Goal: Information Seeking & Learning: Check status

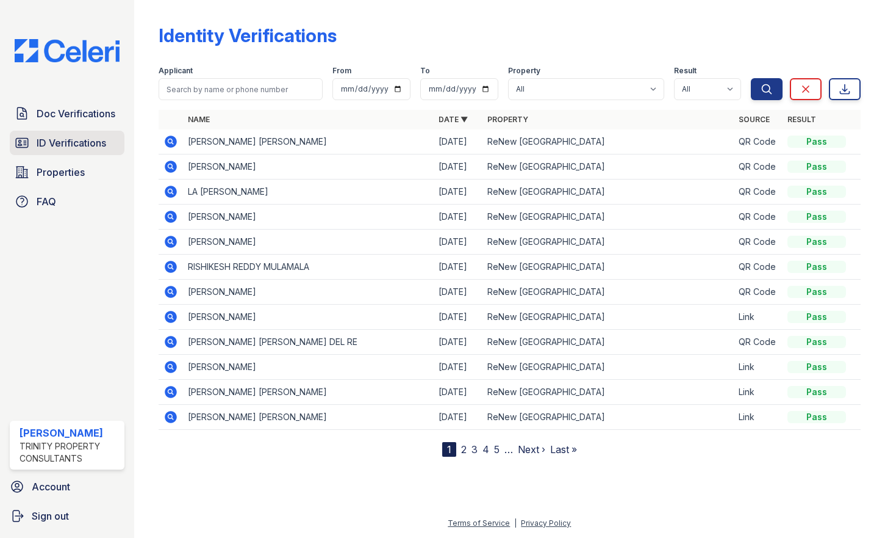
click at [84, 141] on span "ID Verifications" at bounding box center [72, 142] width 70 height 15
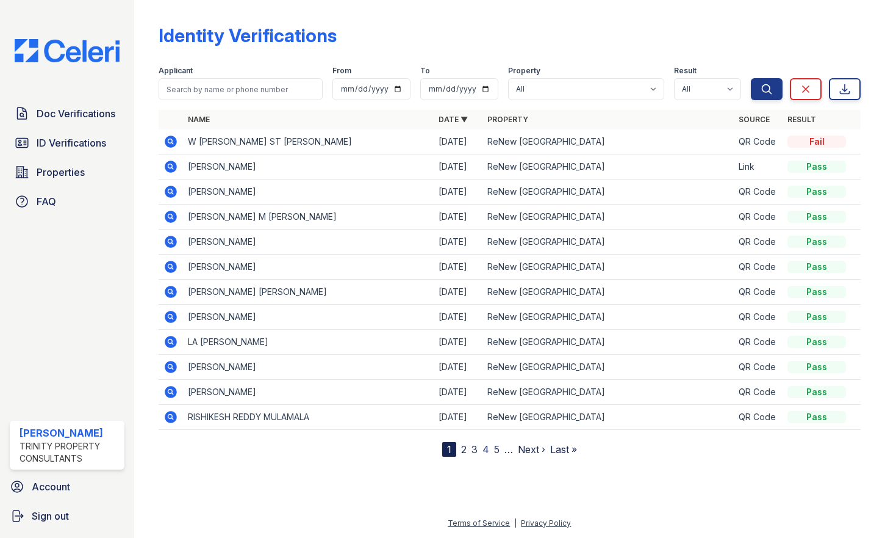
click at [461, 450] on link "2" at bounding box center [463, 449] width 5 height 12
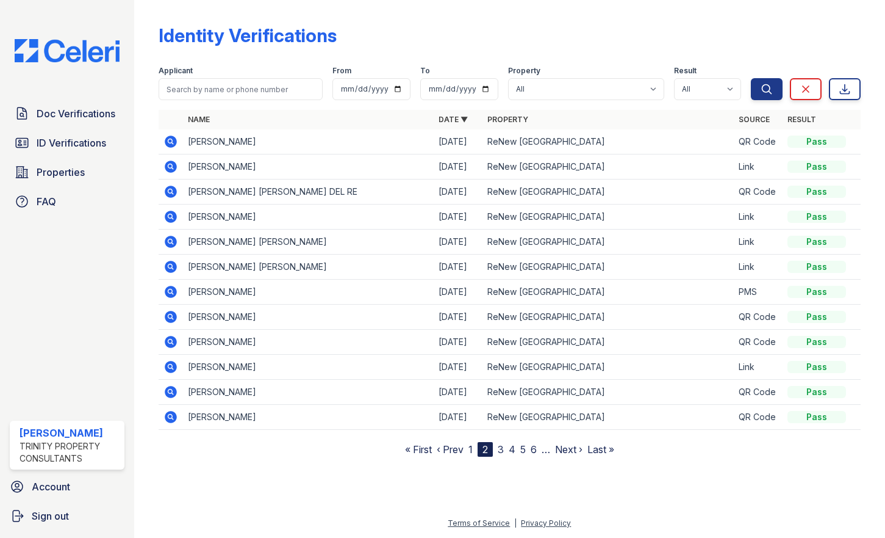
click at [502, 451] on link "3" at bounding box center [501, 449] width 6 height 12
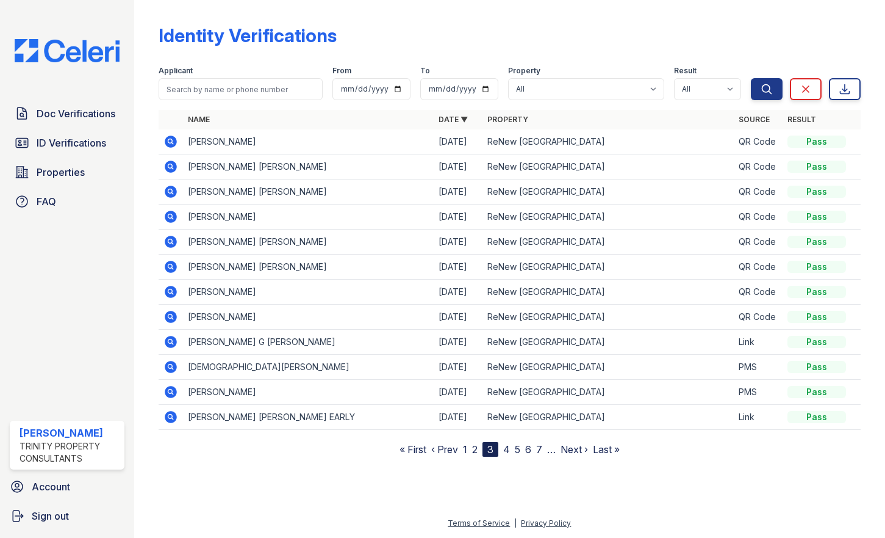
click at [508, 449] on link "4" at bounding box center [506, 449] width 7 height 12
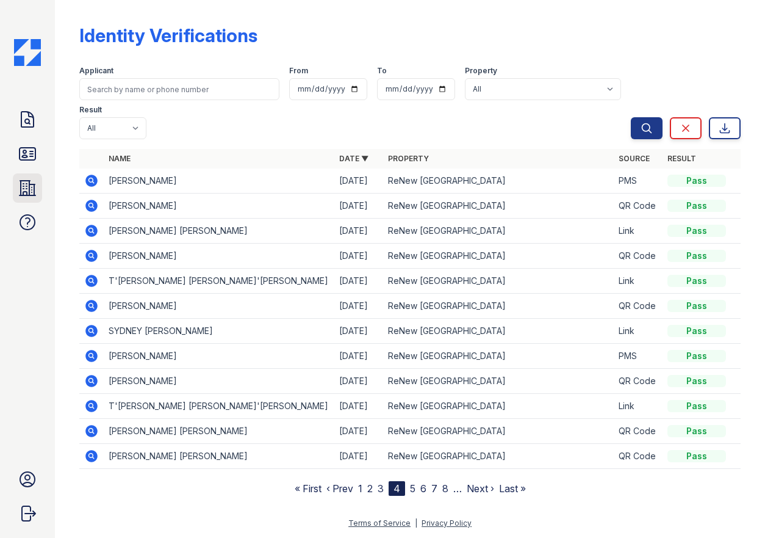
click at [32, 188] on icon at bounding box center [28, 188] width 16 height 15
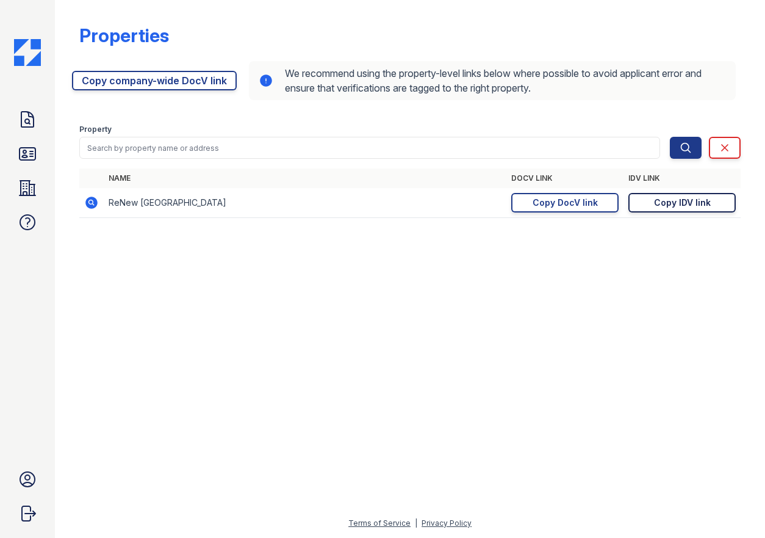
click at [697, 204] on div "Copy IDV link" at bounding box center [682, 202] width 57 height 12
click at [273, 315] on div at bounding box center [409, 383] width 671 height 266
click at [529, 205] on link "Copy DocV link Copy link" at bounding box center [564, 203] width 107 height 20
click at [26, 164] on link "ID Verifications" at bounding box center [27, 153] width 29 height 29
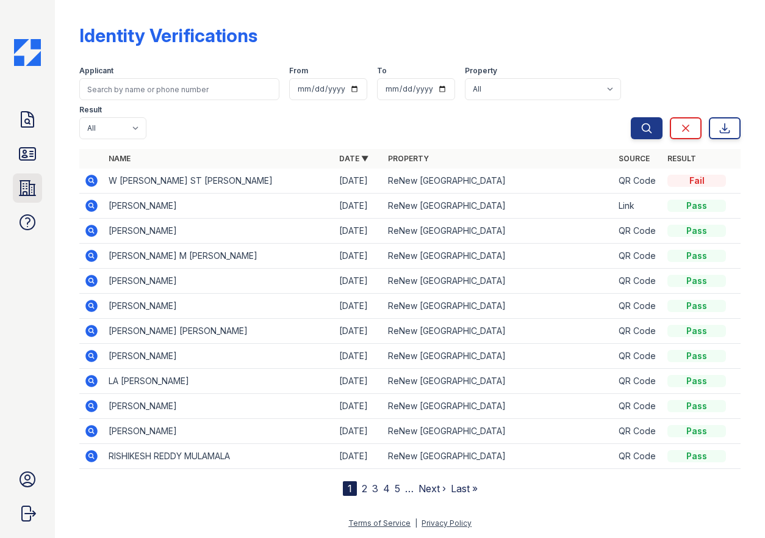
click at [26, 184] on icon at bounding box center [28, 188] width 20 height 20
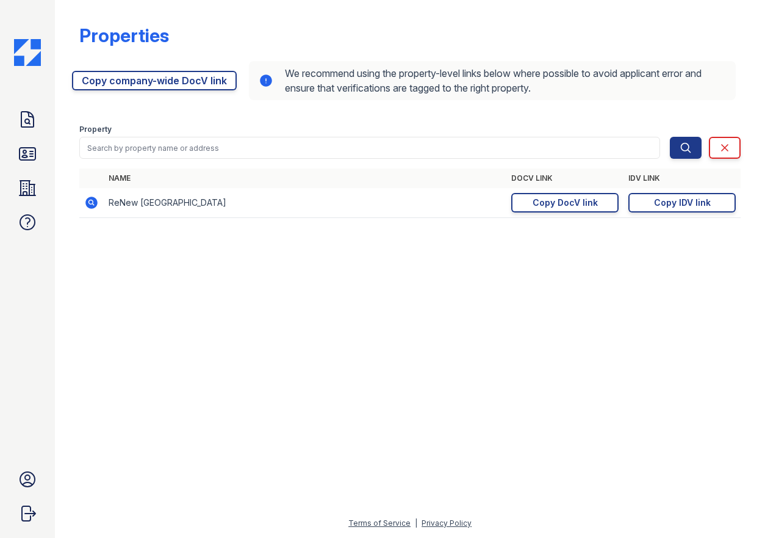
click at [27, 154] on icon at bounding box center [28, 154] width 20 height 20
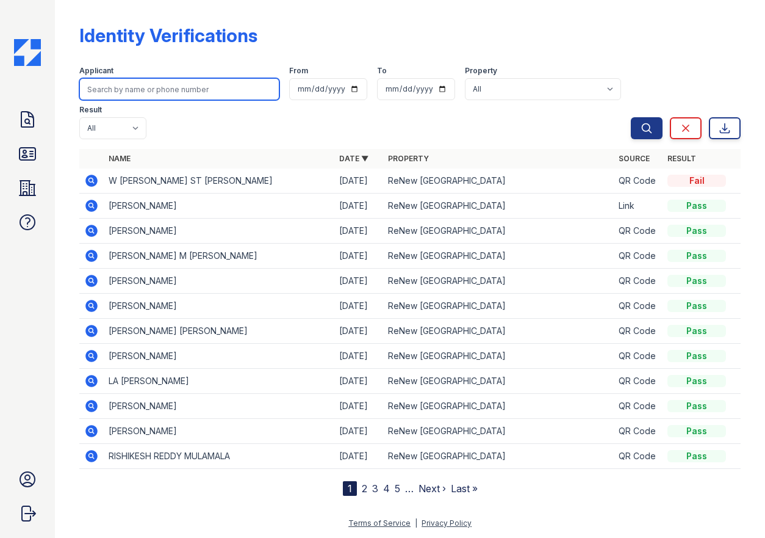
click at [173, 86] on input "search" at bounding box center [179, 89] width 200 height 22
type input "[PERSON_NAME]"
click at [631, 117] on button "Search" at bounding box center [647, 128] width 32 height 22
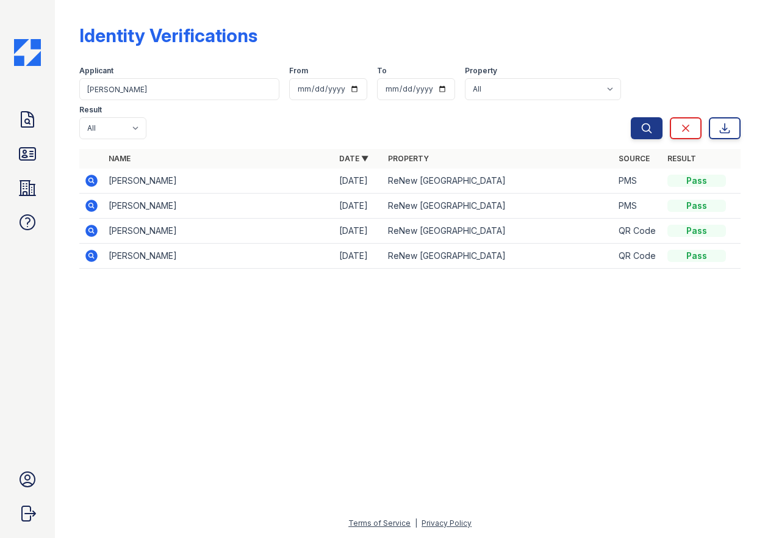
click at [92, 203] on icon at bounding box center [90, 204] width 3 height 3
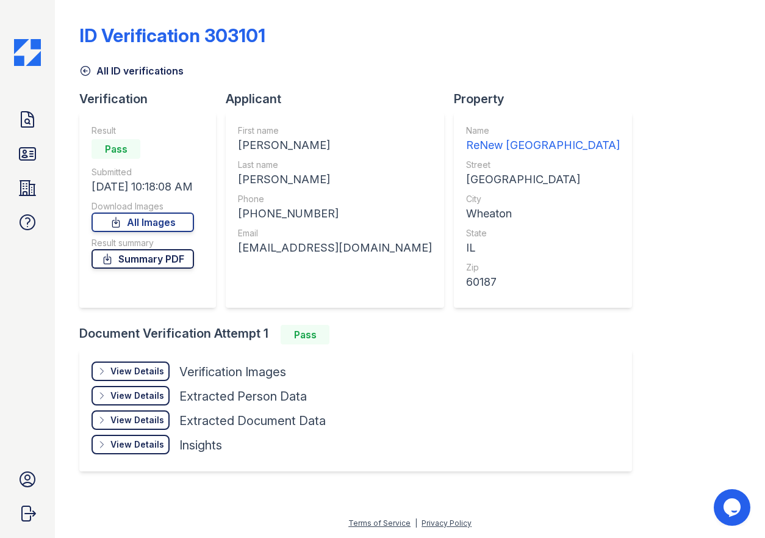
click at [132, 254] on link "Summary PDF" at bounding box center [143, 259] width 103 height 20
click at [140, 220] on link "All Images" at bounding box center [143, 222] width 103 height 20
click at [15, 127] on link "Doc Verifications" at bounding box center [27, 119] width 29 height 29
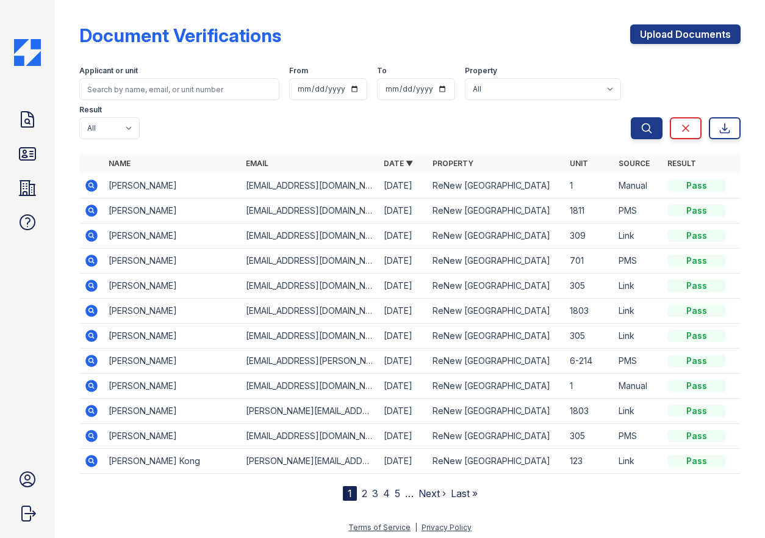
click at [92, 258] on icon at bounding box center [90, 259] width 3 height 3
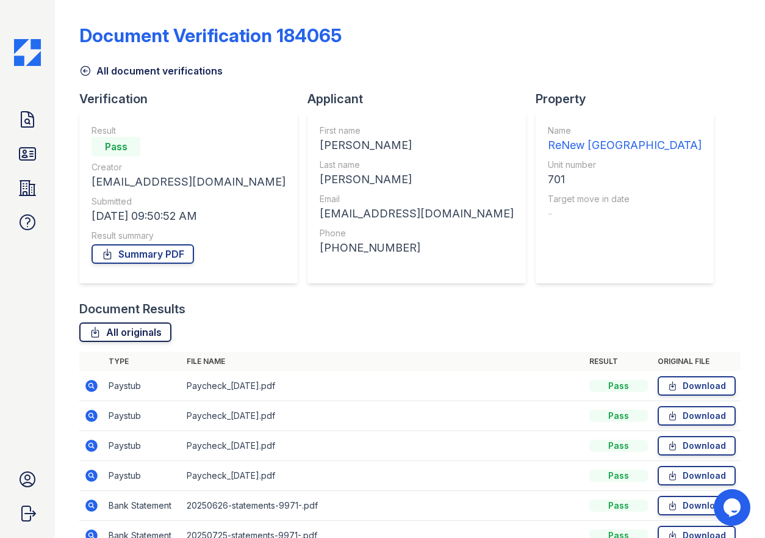
click at [125, 332] on link "All originals" at bounding box center [125, 332] width 92 height 20
click at [117, 252] on link "Summary PDF" at bounding box center [143, 254] width 103 height 20
click at [132, 332] on link "All originals" at bounding box center [125, 332] width 92 height 20
click at [27, 163] on icon at bounding box center [28, 154] width 20 height 20
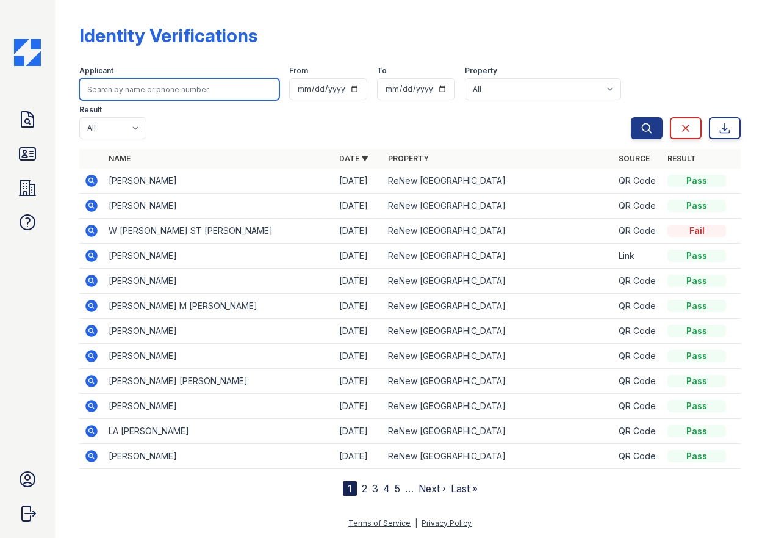
click at [153, 95] on input "search" at bounding box center [179, 89] width 200 height 22
type input "[PERSON_NAME]"
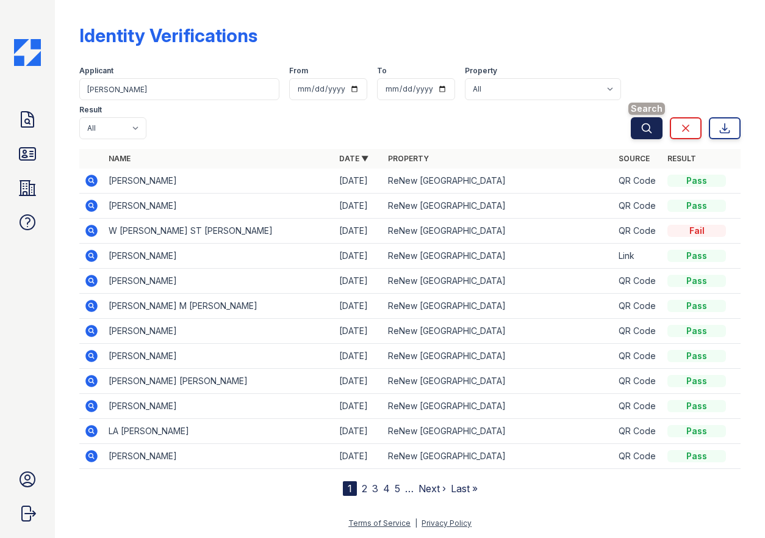
click at [657, 117] on button "Search" at bounding box center [647, 128] width 32 height 22
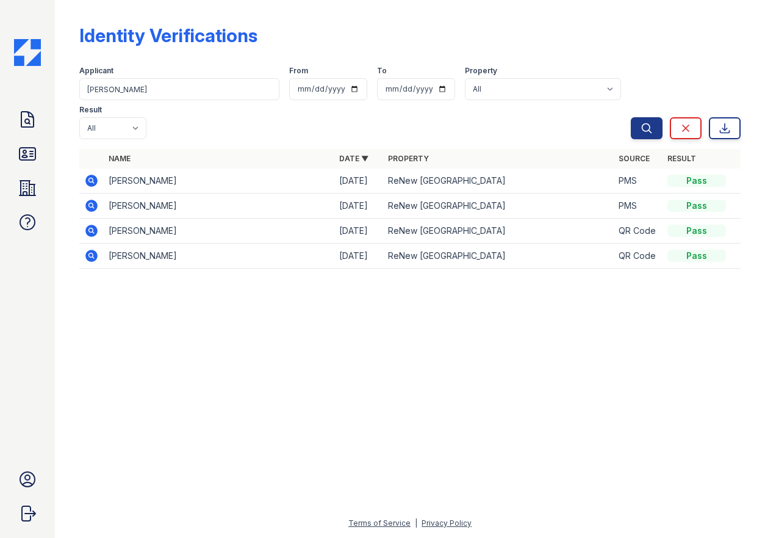
click at [95, 175] on icon at bounding box center [91, 181] width 12 height 12
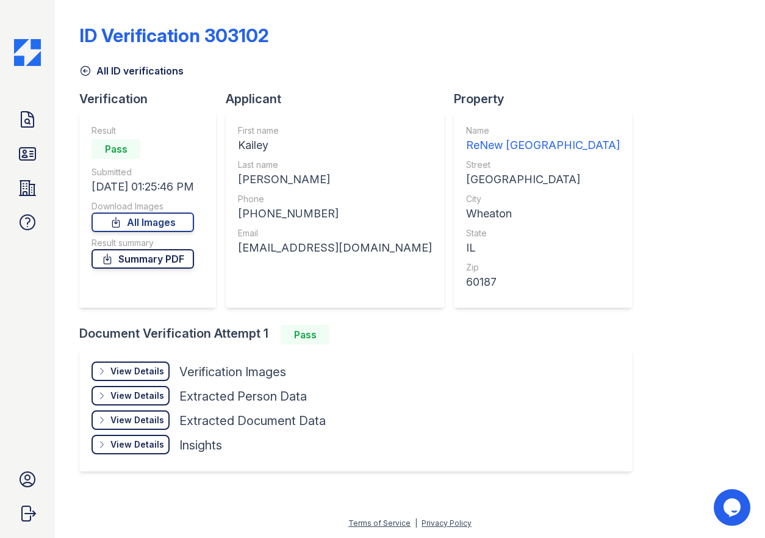
click at [168, 259] on link "Summary PDF" at bounding box center [143, 259] width 103 height 20
click at [159, 216] on link "All Images" at bounding box center [143, 222] width 103 height 20
click at [30, 116] on icon at bounding box center [27, 119] width 12 height 15
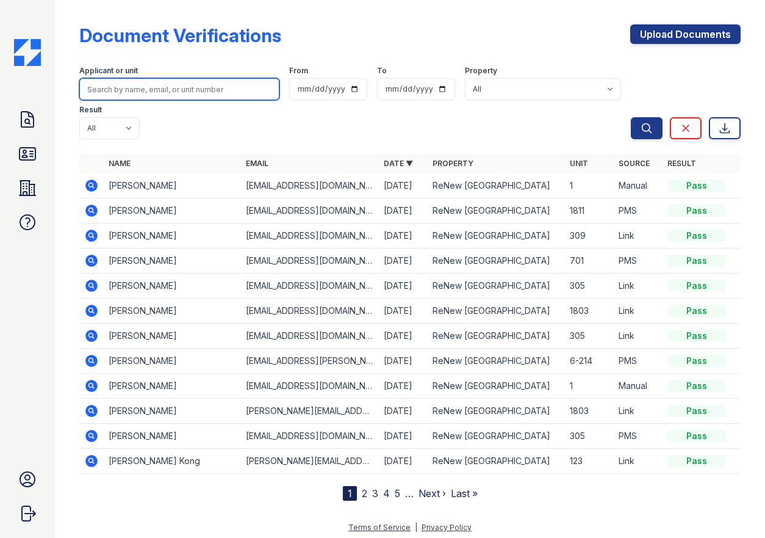
click at [177, 92] on input "search" at bounding box center [179, 89] width 200 height 22
type input "[PERSON_NAME]"
click at [631, 117] on button "Search" at bounding box center [647, 128] width 32 height 22
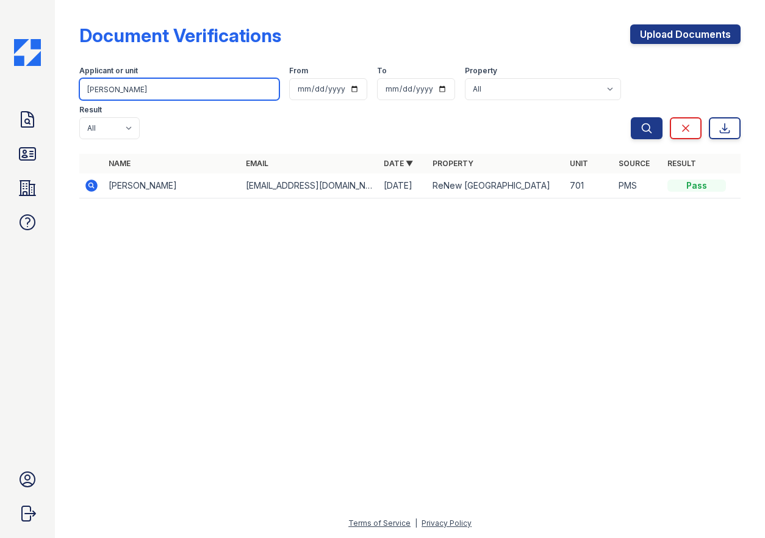
drag, startPoint x: 154, startPoint y: 91, endPoint x: 51, endPoint y: 123, distance: 107.9
click at [51, 122] on div "Doc Verifications ID Verifications Properties FAQ Sergio Salazar Trinity Proper…" at bounding box center [382, 269] width 765 height 538
type input "krajewski"
click at [631, 117] on button "Search" at bounding box center [647, 128] width 32 height 22
